Goal: Book appointment/travel/reservation

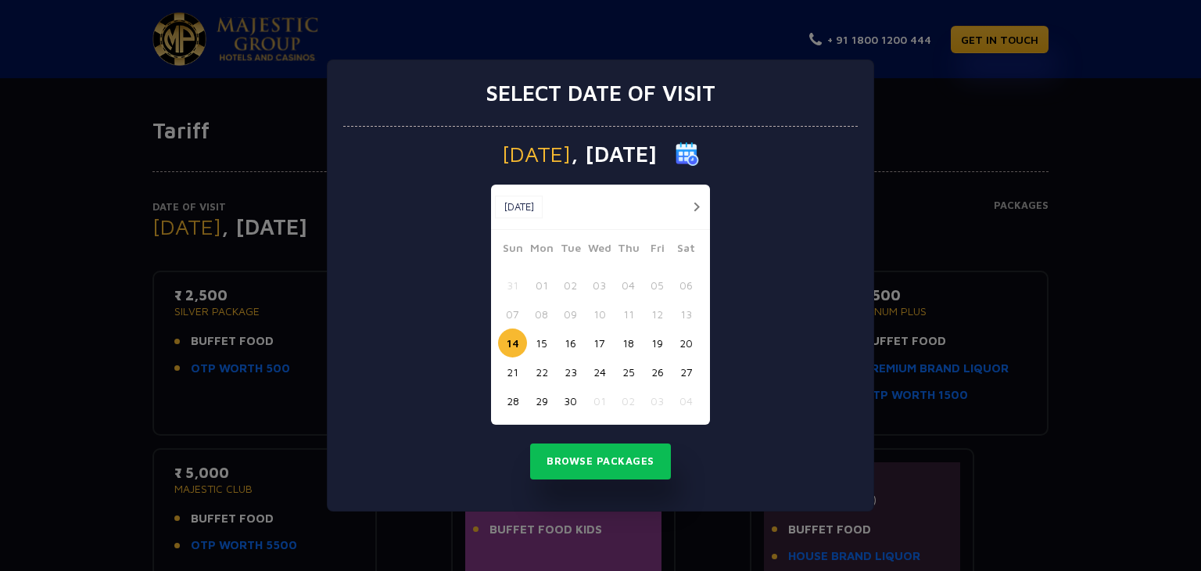
click at [601, 343] on button "17" at bounding box center [599, 342] width 29 height 29
click at [609, 458] on button "Browse Packages" at bounding box center [600, 461] width 141 height 36
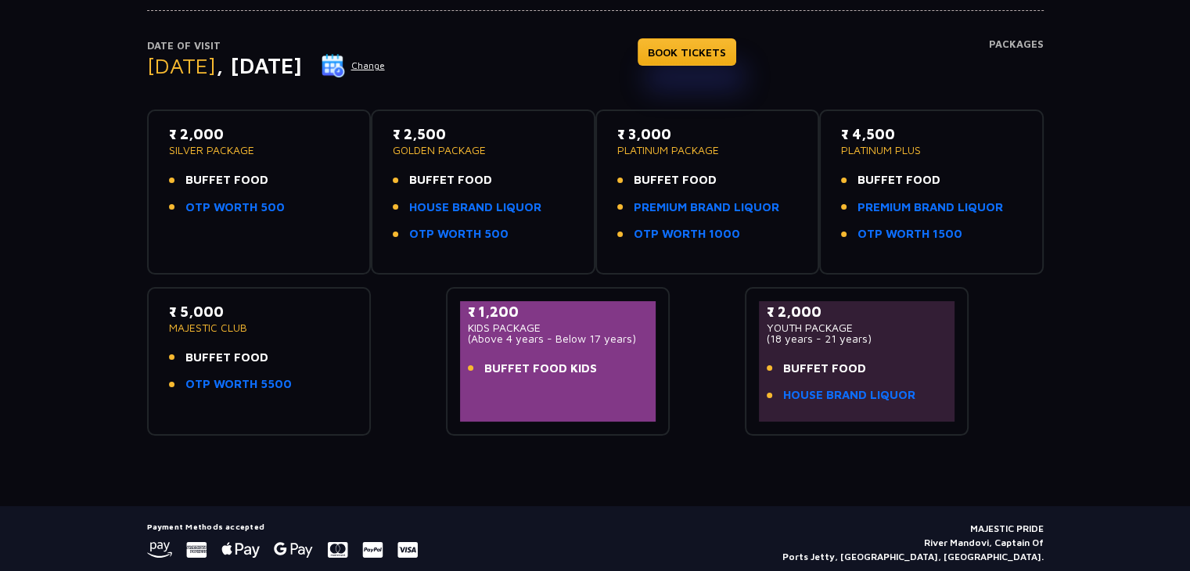
scroll to position [56, 0]
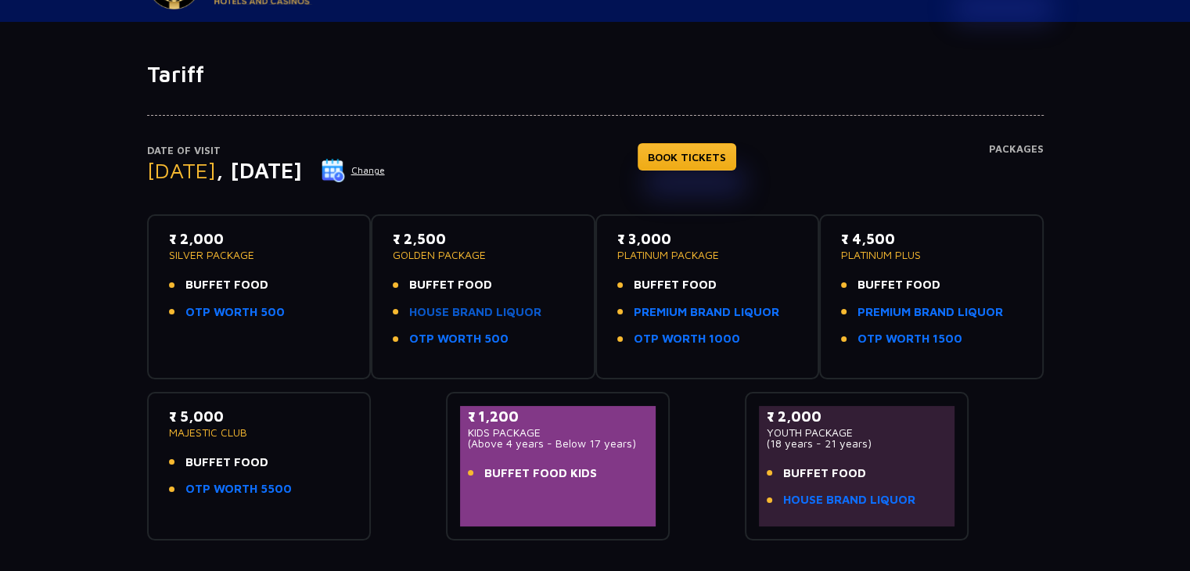
click at [463, 315] on link "HOUSE BRAND LIQUOR" at bounding box center [475, 312] width 132 height 18
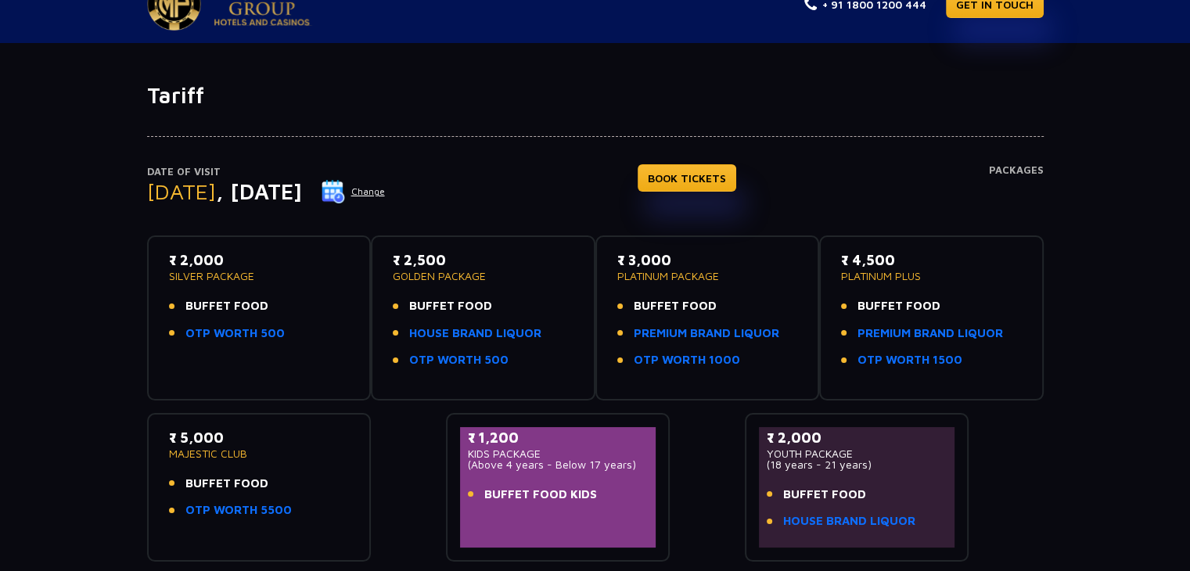
scroll to position [0, 0]
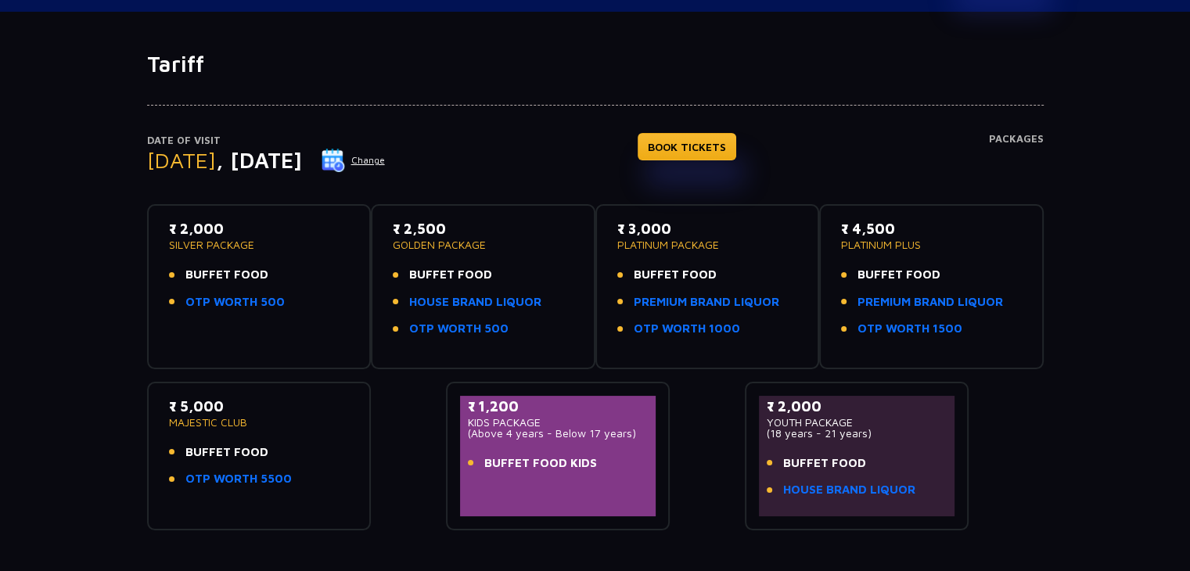
scroll to position [213, 0]
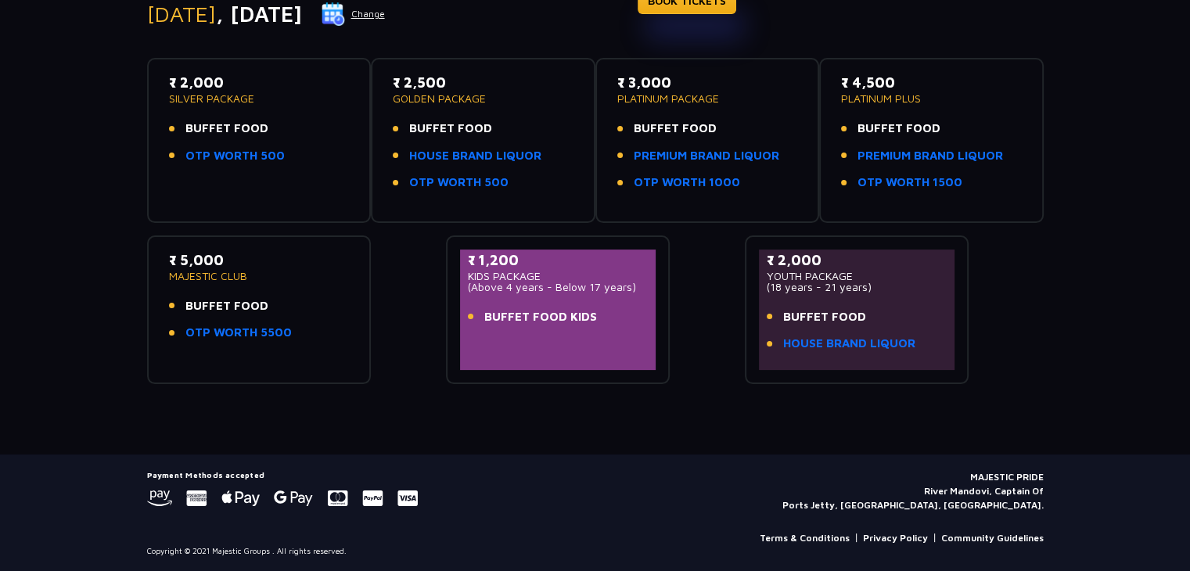
click at [482, 265] on p "₹ 1,200" at bounding box center [558, 259] width 181 height 21
click at [655, 178] on link "OTP WORTH 1000" at bounding box center [686, 183] width 106 height 18
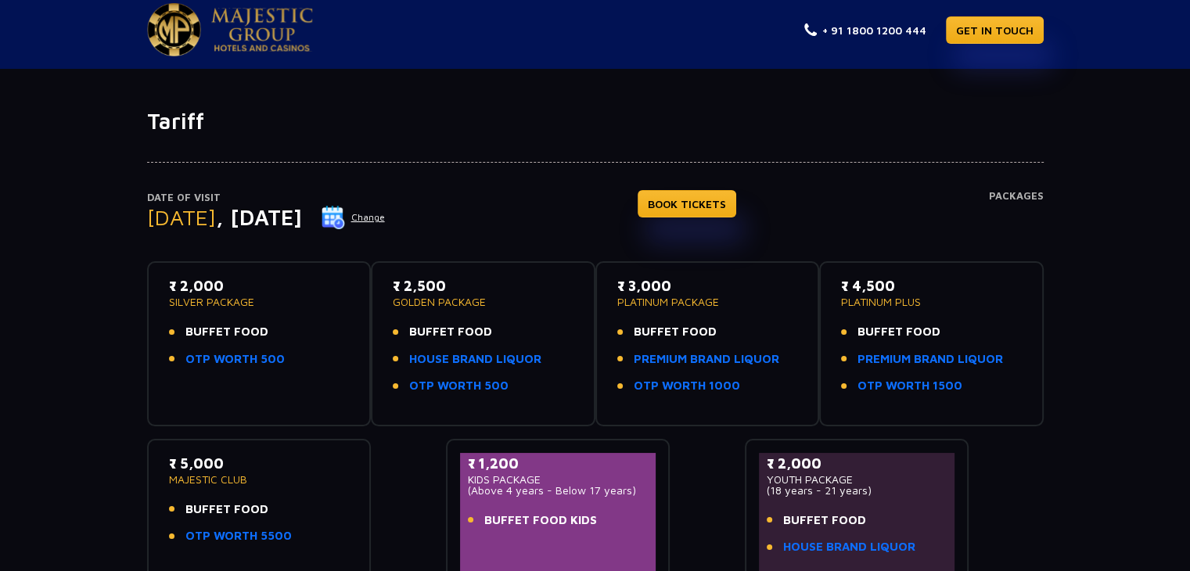
scroll to position [0, 0]
